Goal: Check status: Check status

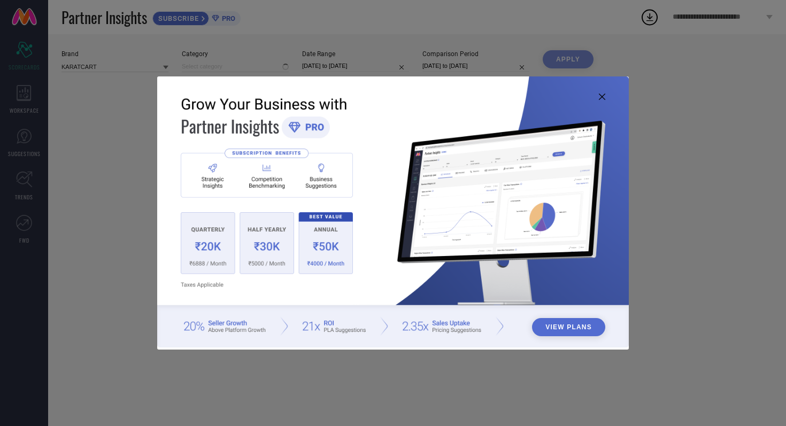
type input "All"
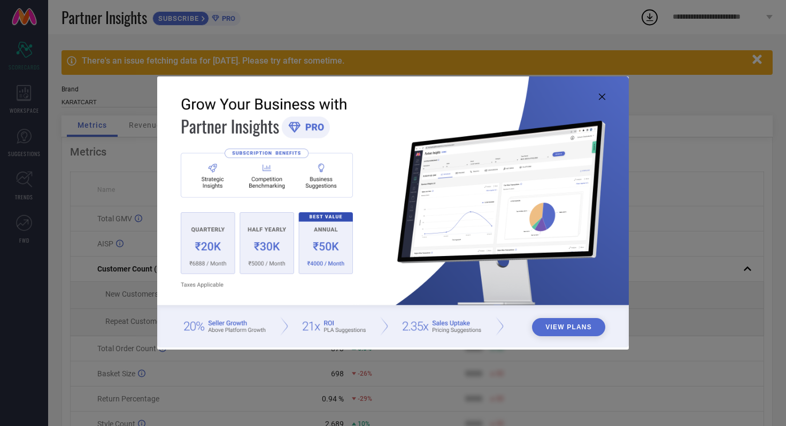
click at [602, 98] on icon at bounding box center [602, 97] width 6 height 6
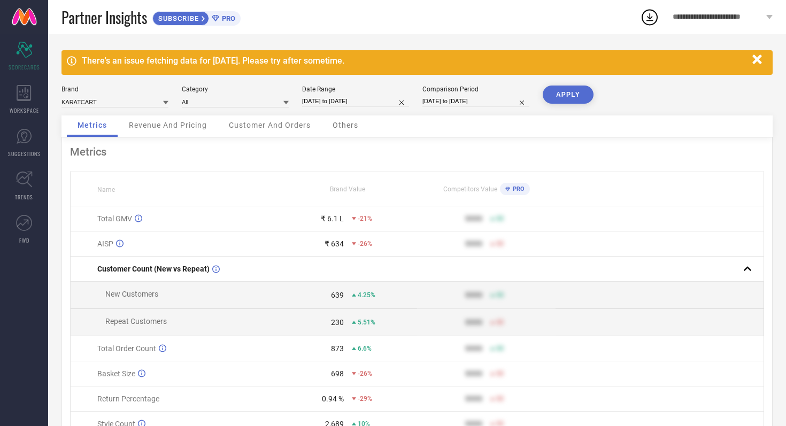
click at [379, 102] on input "[DATE] to [DATE]" at bounding box center [355, 101] width 107 height 11
select select "8"
select select "2025"
select select "9"
select select "2025"
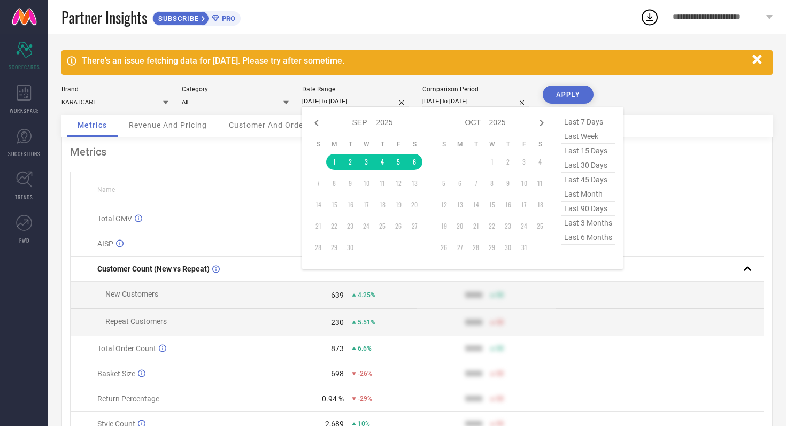
click at [398, 43] on div "There's an issue fetching data for [DATE]. Please try after sometime. Brand KAR…" at bounding box center [416, 257] width 737 height 446
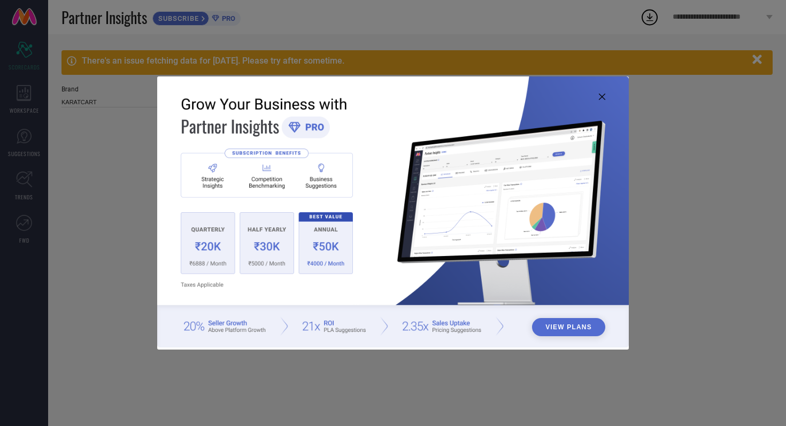
type input "All"
click at [601, 97] on icon at bounding box center [602, 97] width 6 height 6
